Goal: Information Seeking & Learning: Learn about a topic

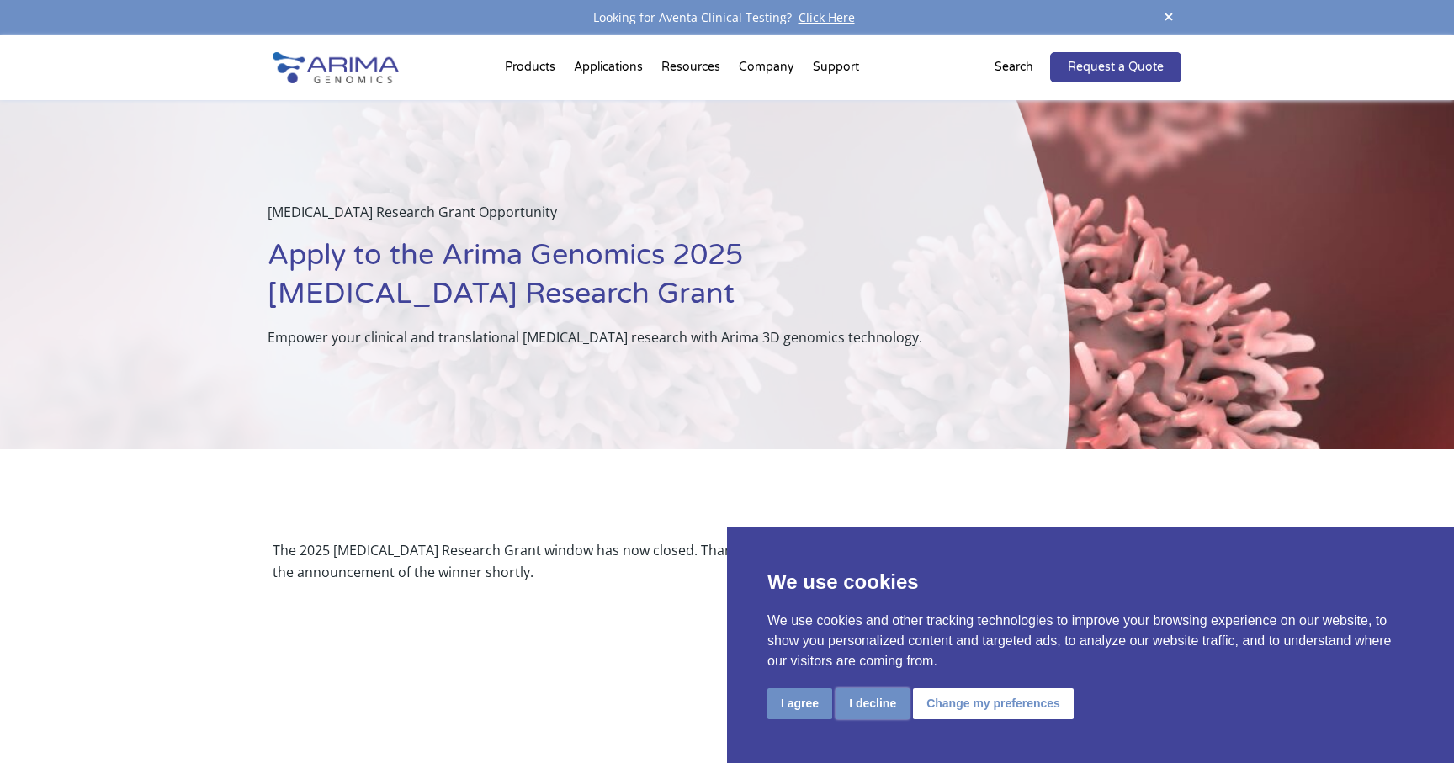
click at [874, 698] on button "I decline" at bounding box center [873, 703] width 74 height 31
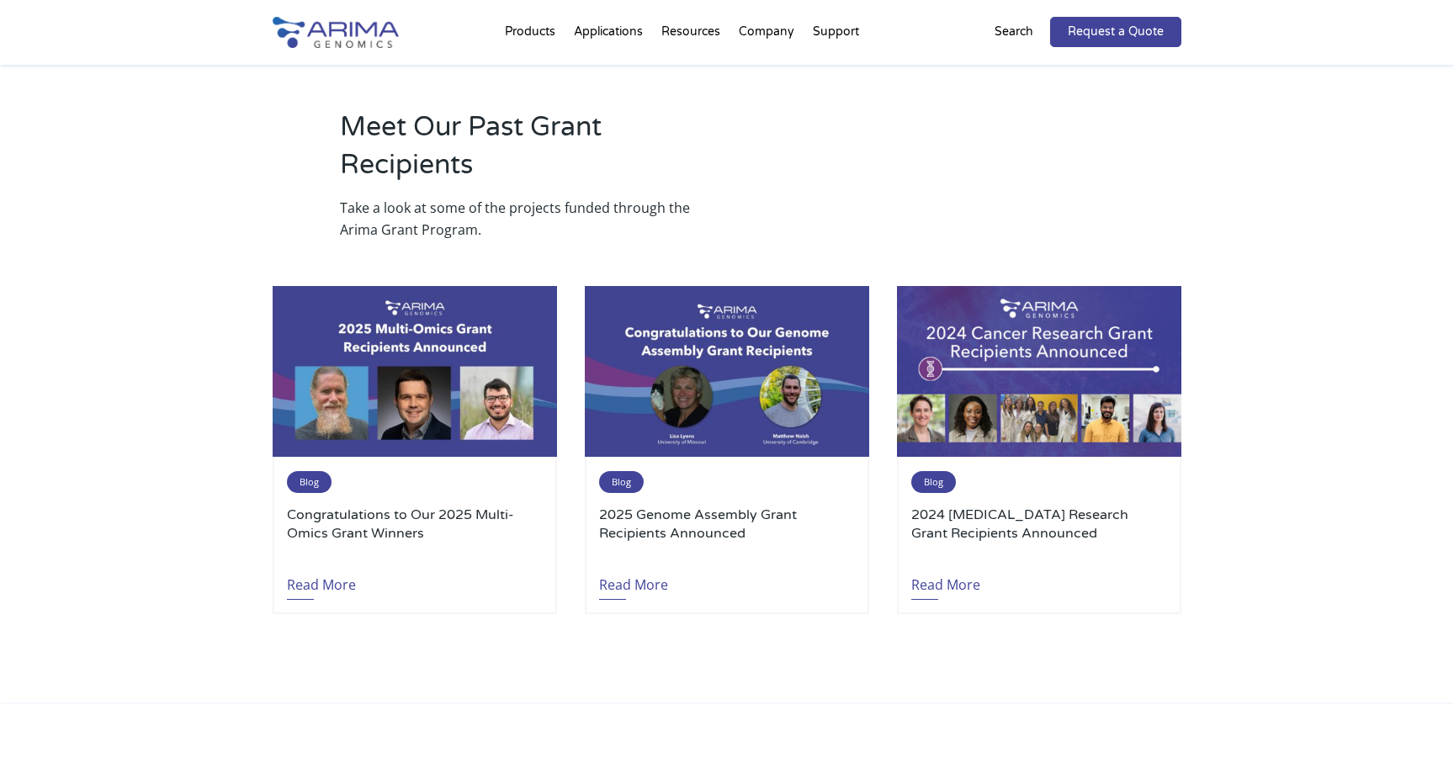
scroll to position [1854, 0]
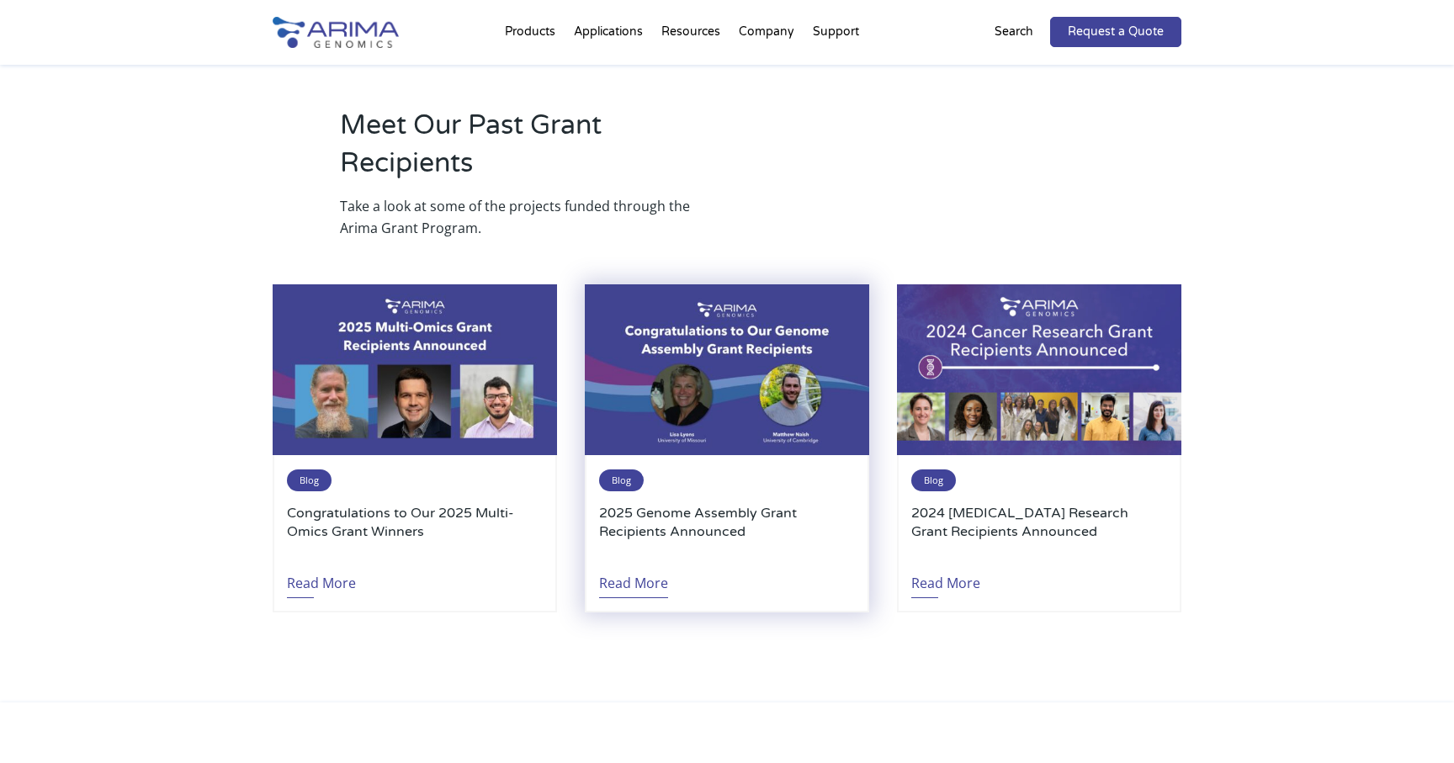
click at [629, 560] on link "Read More" at bounding box center [633, 579] width 69 height 39
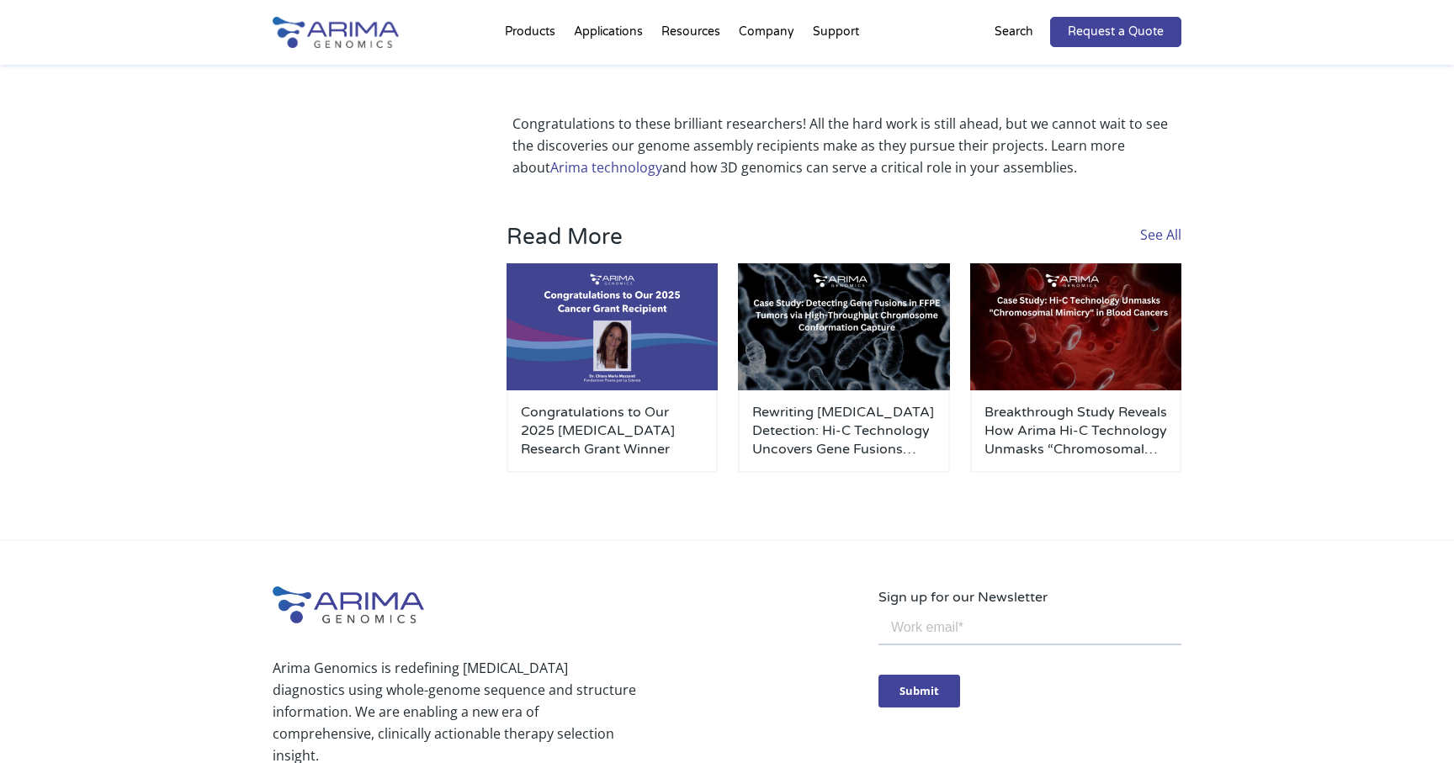
scroll to position [1654, 0]
